Goal: Transaction & Acquisition: Subscribe to service/newsletter

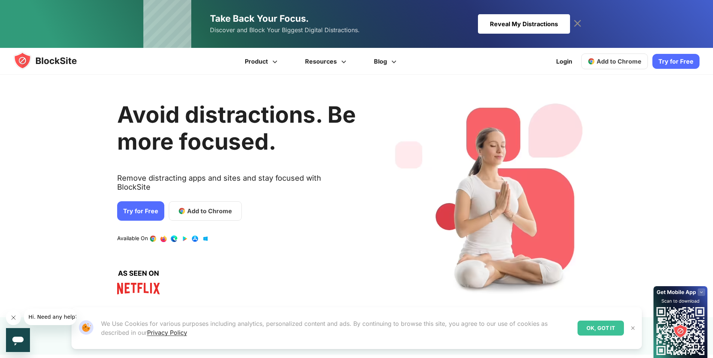
click at [529, 25] on div "Reveal My Distractions" at bounding box center [524, 23] width 92 height 19
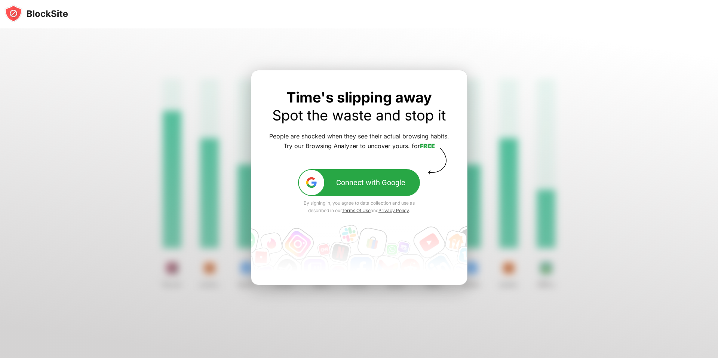
click at [539, 173] on div at bounding box center [359, 193] width 718 height 330
click at [424, 120] on link "Spot the waste and stop it" at bounding box center [359, 115] width 174 height 17
click at [309, 176] on img at bounding box center [311, 182] width 13 height 13
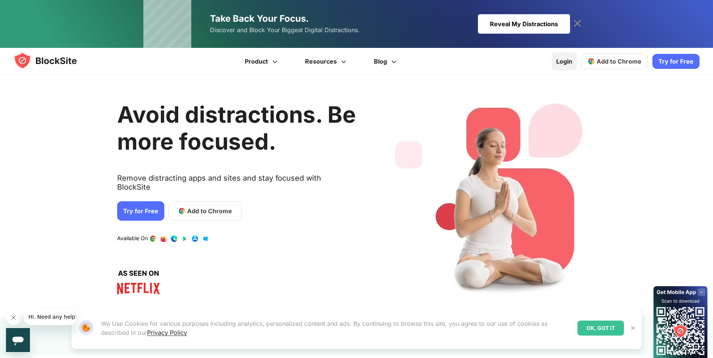
click at [564, 62] on link "Login" at bounding box center [563, 61] width 25 height 18
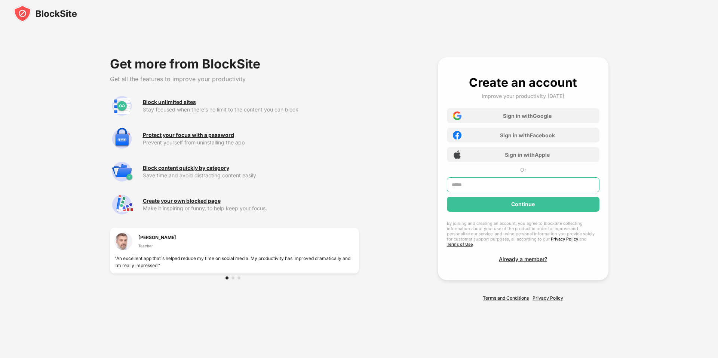
click at [465, 184] on input "text" at bounding box center [523, 184] width 153 height 15
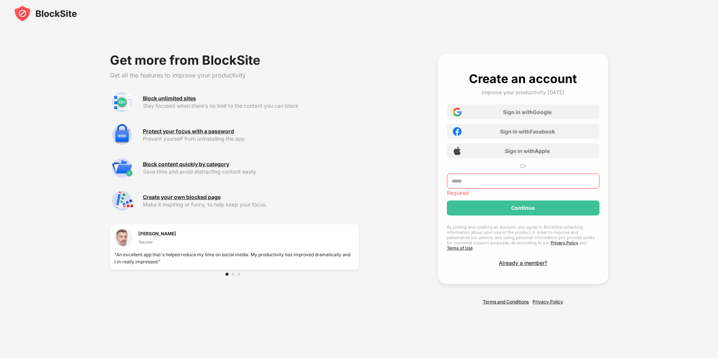
click at [667, 171] on div "Get more from BlockSite Get all the features to improve your productivity Block…" at bounding box center [359, 179] width 656 height 305
